Goal: Information Seeking & Learning: Learn about a topic

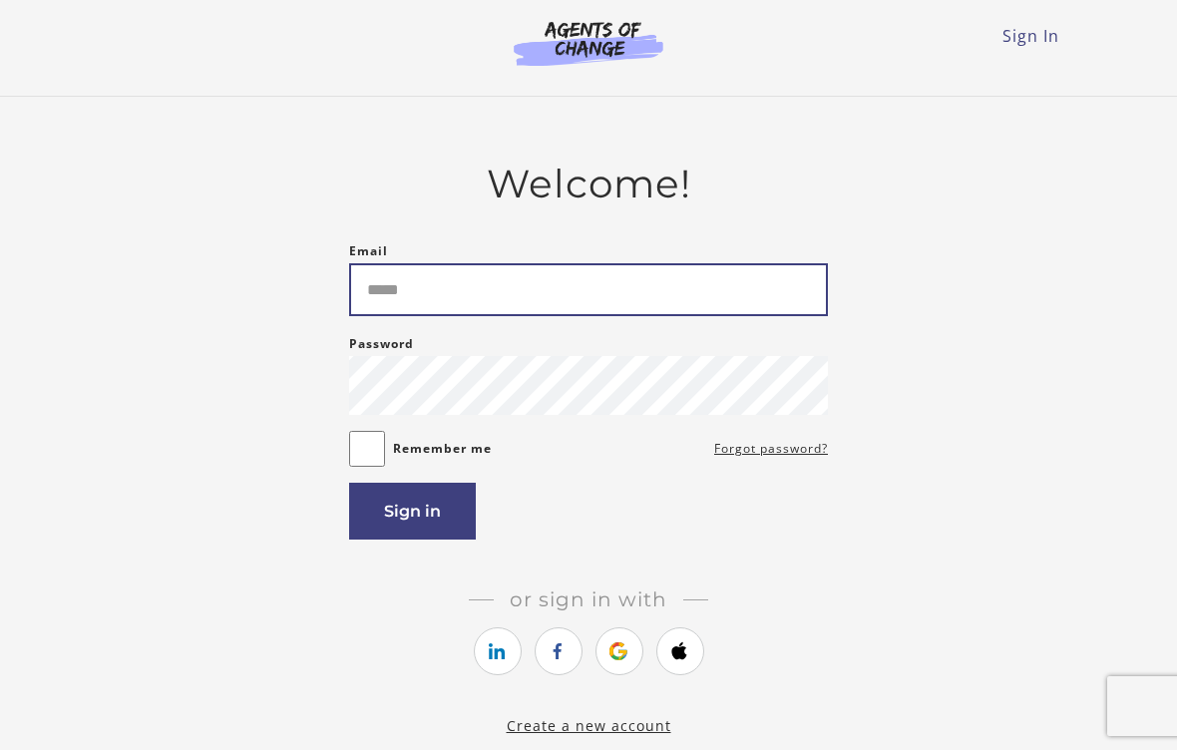
type input "**********"
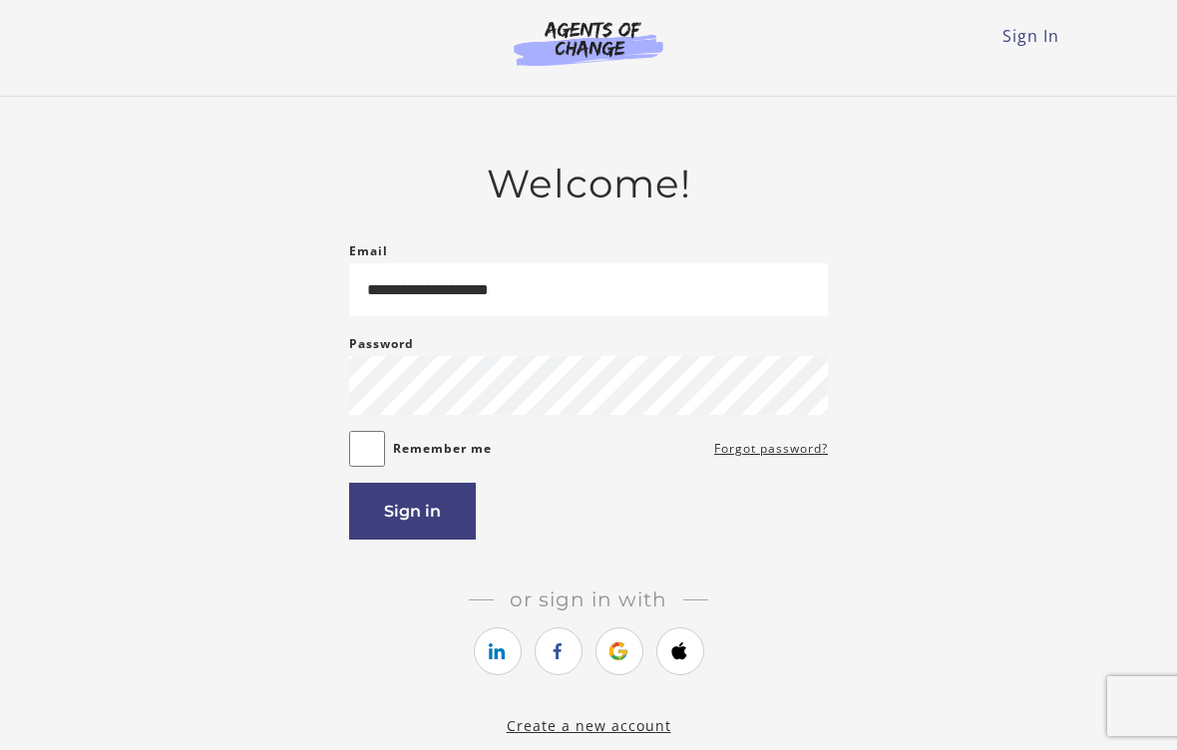
click at [422, 524] on button "Sign in" at bounding box center [412, 511] width 127 height 57
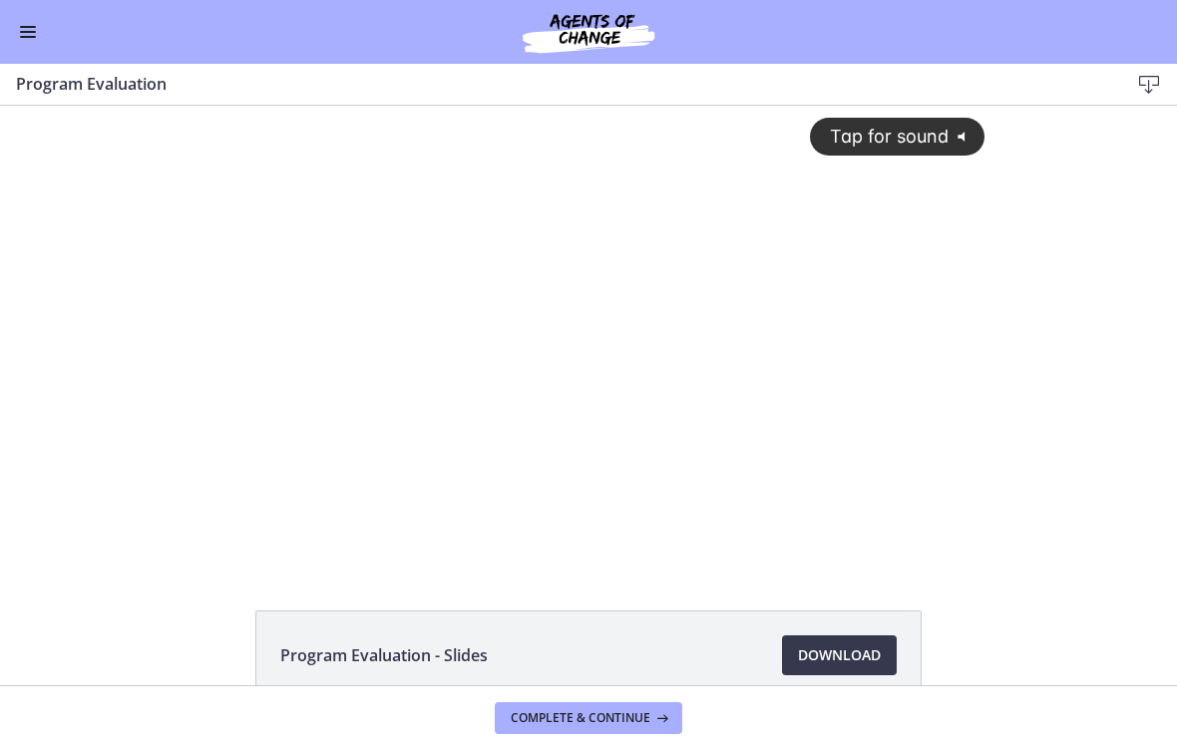
click at [605, 716] on span "Complete & continue" at bounding box center [581, 718] width 140 height 16
click at [723, 328] on div "Tap for sound @keyframes VOLUME_SMALL_WAVE_FLASH { 0% { opacity: 0; } 33% { opa…" at bounding box center [589, 319] width 816 height 427
click at [611, 344] on div at bounding box center [589, 335] width 816 height 459
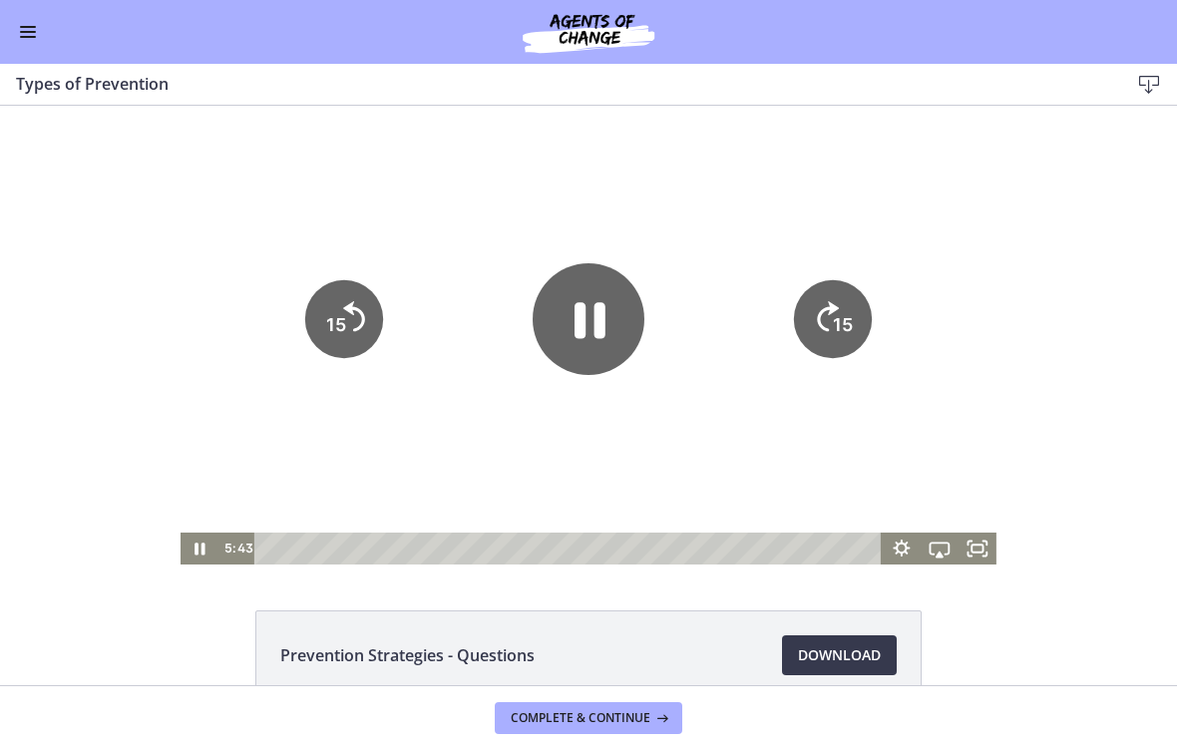
click at [596, 299] on icon "Pause" at bounding box center [589, 319] width 112 height 112
